Goal: Task Accomplishment & Management: Use online tool/utility

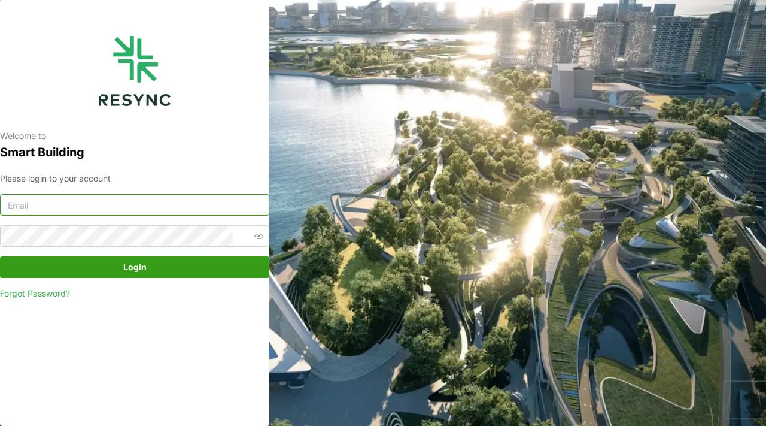
type input "mandai_display@resynctech.com"
click at [137, 201] on input "mandai_display@resynctech.com" at bounding box center [134, 205] width 269 height 22
click at [180, 210] on input "mandai_display@resynctech.com" at bounding box center [134, 205] width 269 height 22
paste input "changi_airport_group_display@resynctech.com"
type input "changi_airport_group_display@resynctech.com"
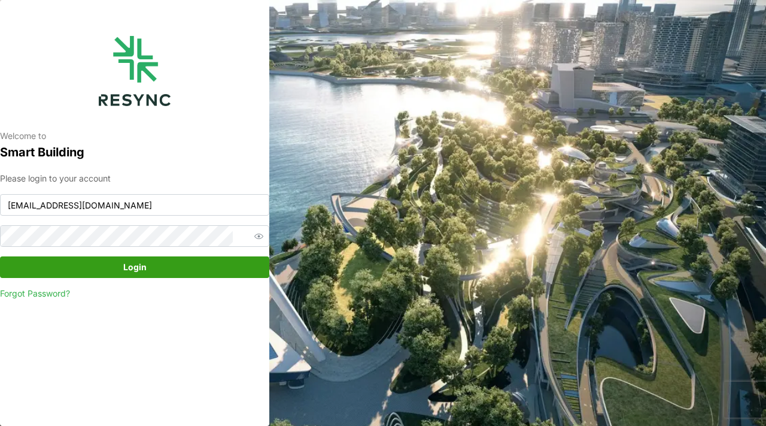
click at [160, 262] on span "Login" at bounding box center [134, 267] width 247 height 20
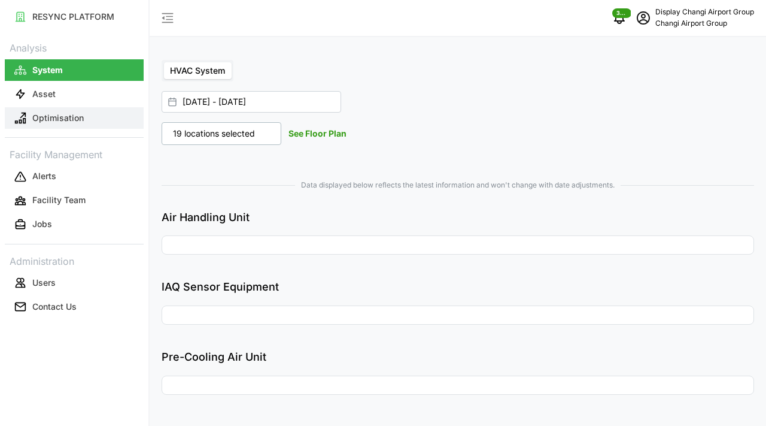
click at [86, 121] on button "Optimisation" at bounding box center [74, 118] width 139 height 22
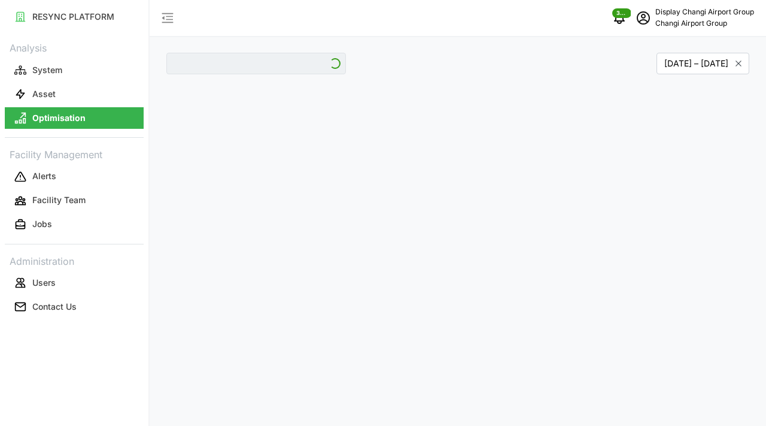
type input "Jewel"
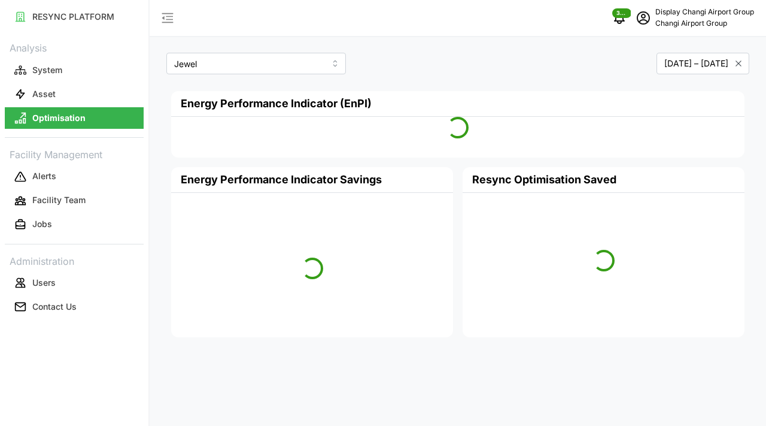
click at [400, 56] on div "Jewel" at bounding box center [310, 63] width 296 height 31
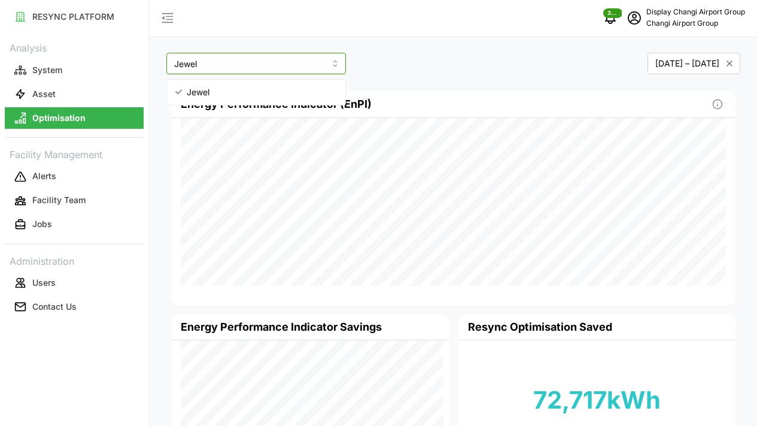
click at [295, 69] on input "Jewel" at bounding box center [256, 64] width 180 height 22
click at [469, 61] on div "May 2025 – September 2025" at bounding box center [600, 64] width 283 height 22
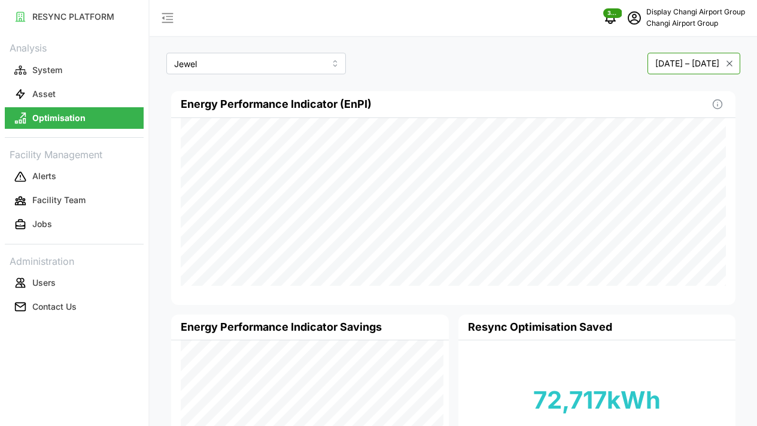
click at [661, 65] on button "May 2025 – September 2025" at bounding box center [694, 64] width 93 height 22
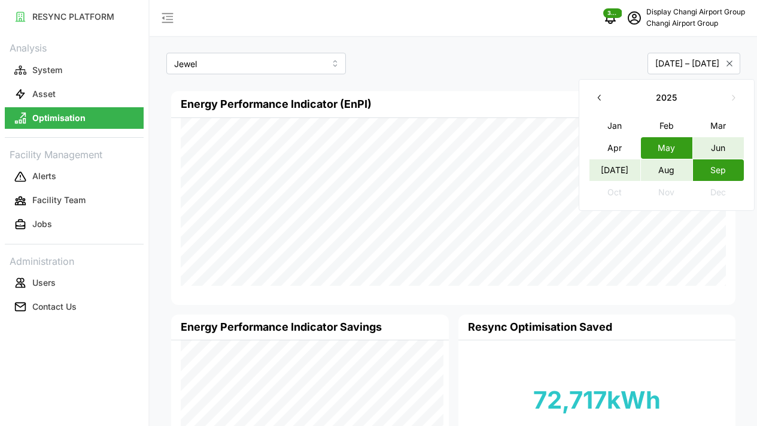
click at [468, 58] on div "May 2025 – September 2025" at bounding box center [600, 64] width 283 height 22
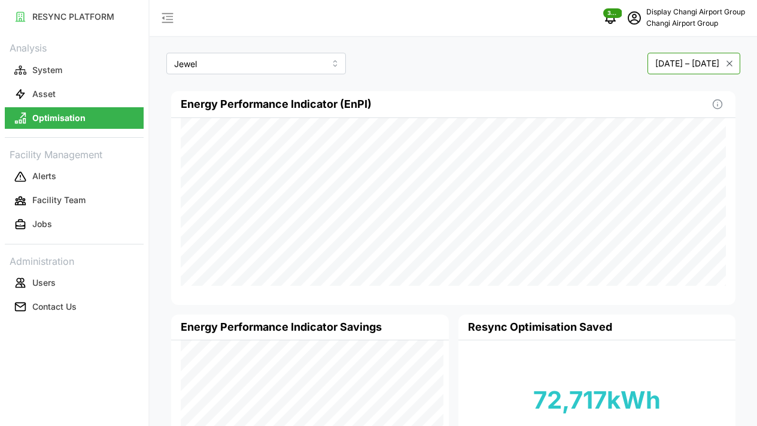
click at [648, 68] on button "May 2025 – September 2025" at bounding box center [694, 64] width 93 height 22
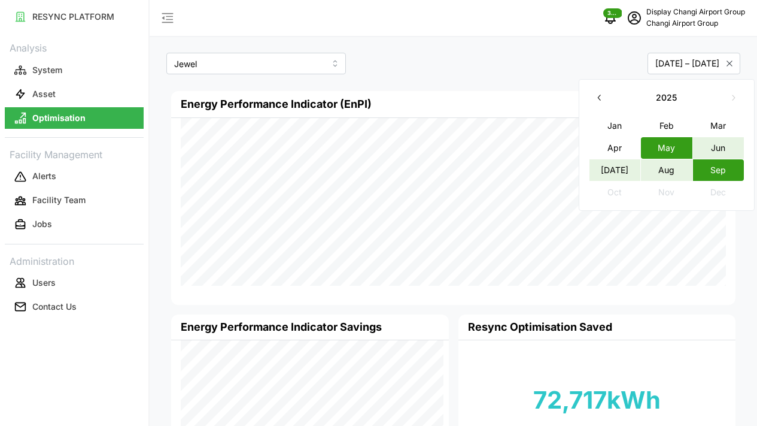
click at [624, 167] on button "Jul" at bounding box center [614, 170] width 51 height 22
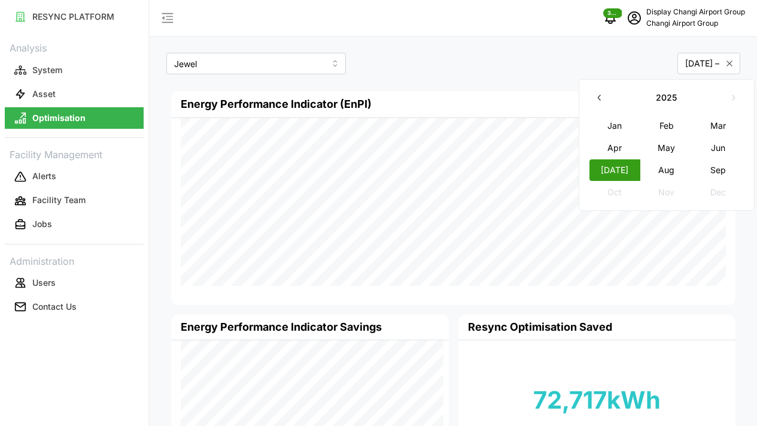
click at [624, 167] on button "Jul" at bounding box center [614, 170] width 51 height 22
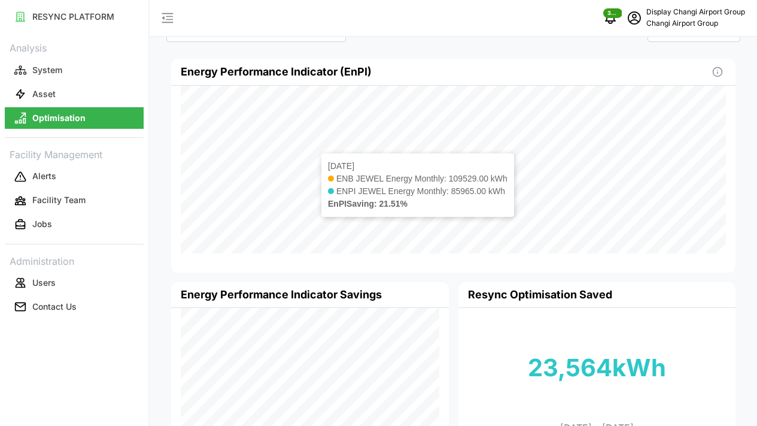
scroll to position [3, 0]
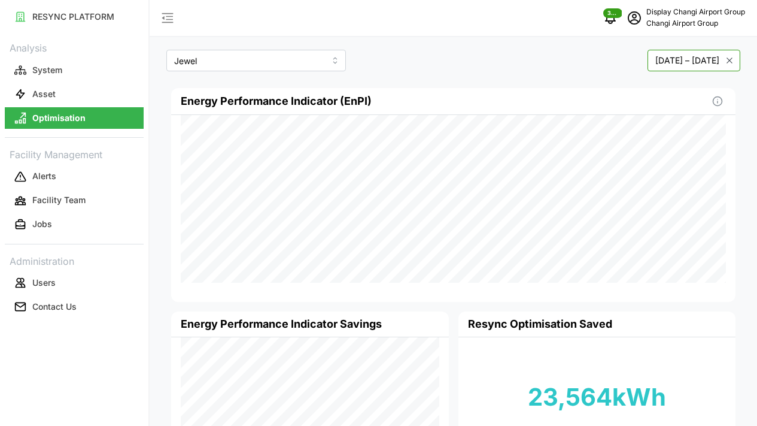
click at [680, 70] on button "July 2025 – July 2025" at bounding box center [694, 61] width 93 height 22
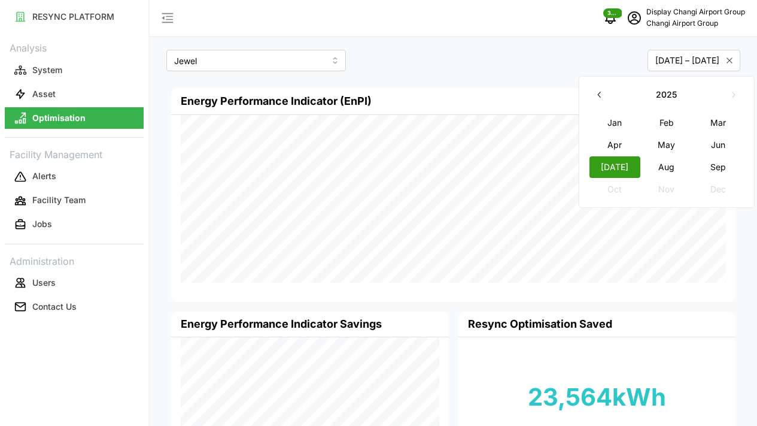
click at [663, 167] on button "Aug" at bounding box center [666, 167] width 51 height 22
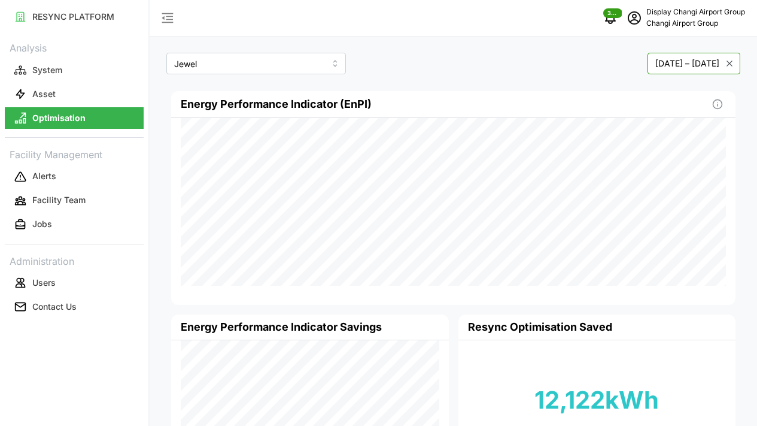
click at [653, 68] on button "August 2025 – August 2025" at bounding box center [694, 64] width 93 height 22
click at [653, 69] on button "August 2025 – August 2025" at bounding box center [694, 64] width 93 height 22
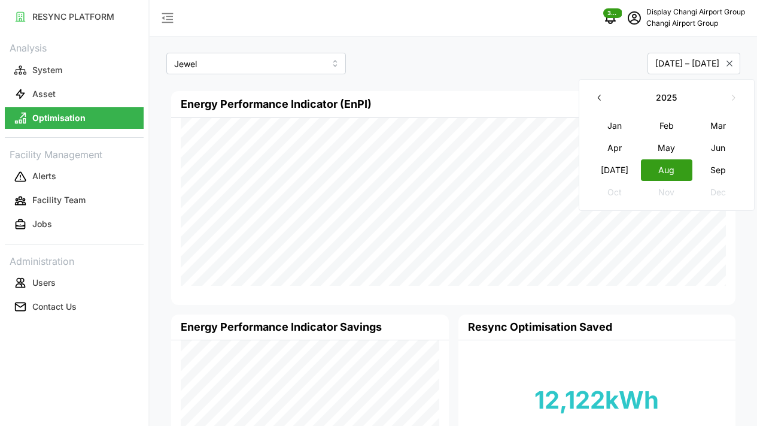
click at [721, 166] on button "Sep" at bounding box center [718, 170] width 51 height 22
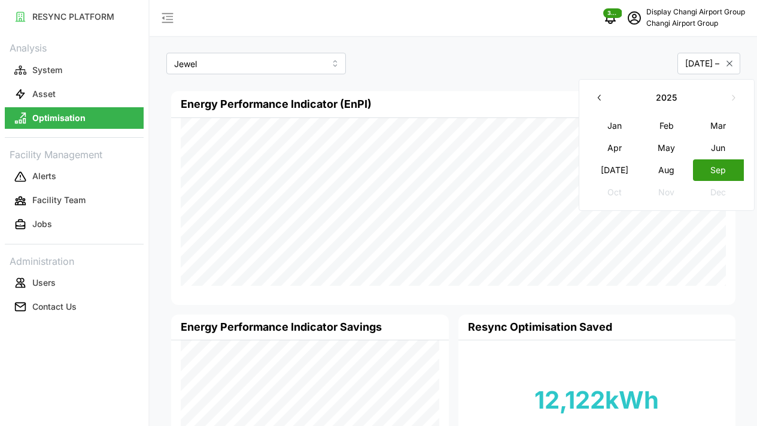
click at [721, 166] on button "Sep" at bounding box center [718, 170] width 51 height 22
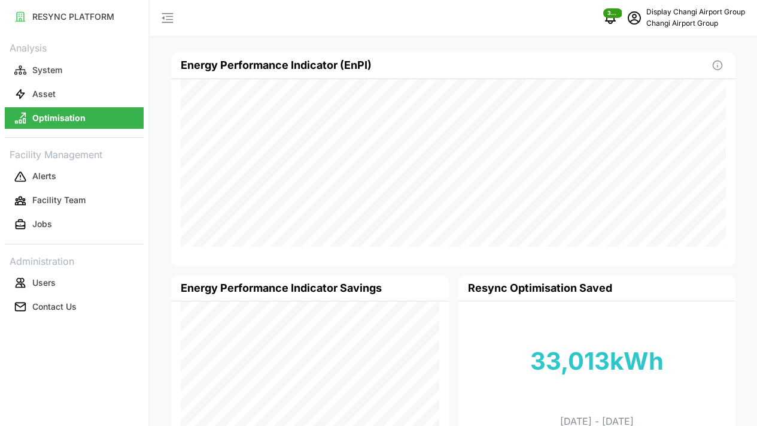
scroll to position [71, 0]
